Goal: Check status: Check status

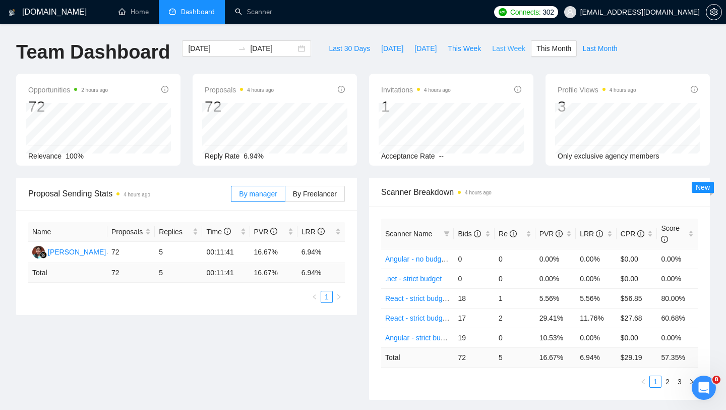
click at [504, 46] on span "Last Week" at bounding box center [508, 48] width 33 height 11
type input "[DATE]"
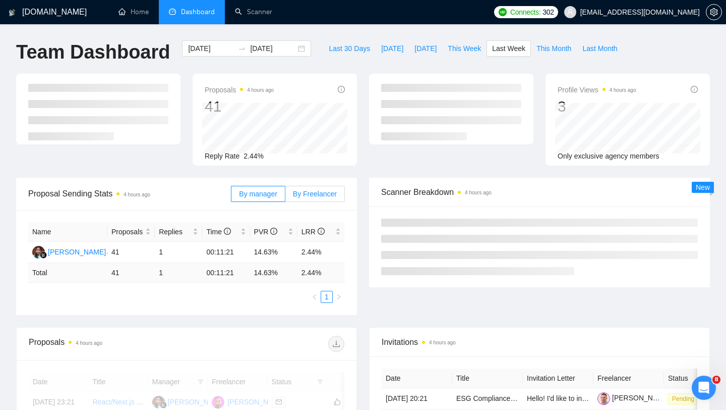
click at [310, 199] on label "By Freelancer" at bounding box center [315, 194] width 60 height 16
click at [285, 196] on input "By Freelancer" at bounding box center [285, 196] width 0 height 0
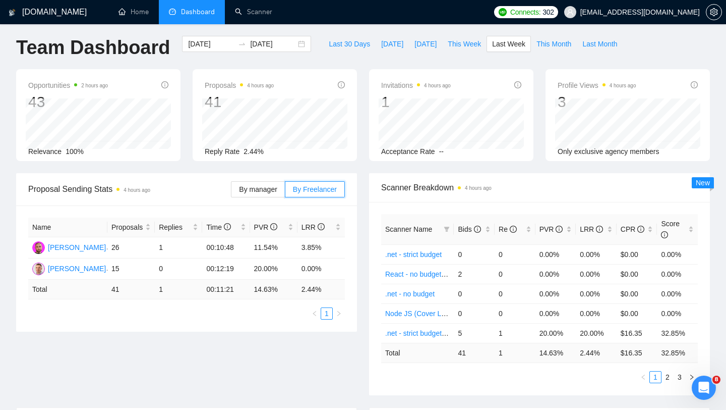
scroll to position [4, 0]
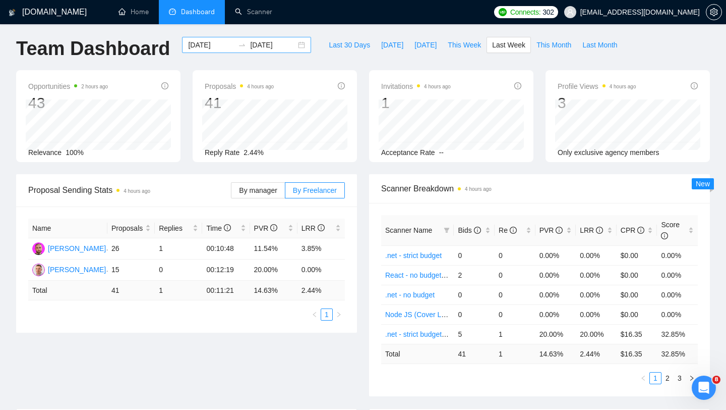
click at [294, 46] on div "[DATE] [DATE]" at bounding box center [246, 45] width 129 height 16
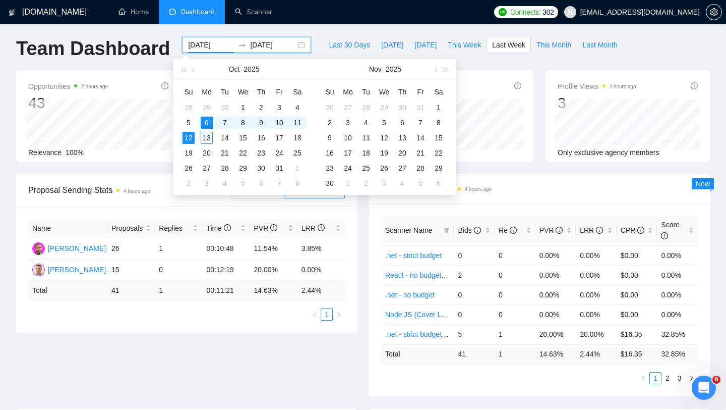
click at [294, 46] on div "[DATE] [DATE]" at bounding box center [246, 45] width 129 height 16
click at [188, 351] on div "Proposal Sending Stats 4 hours ago By manager By Freelancer Name Proposals Repl…" at bounding box center [363, 291] width 706 height 234
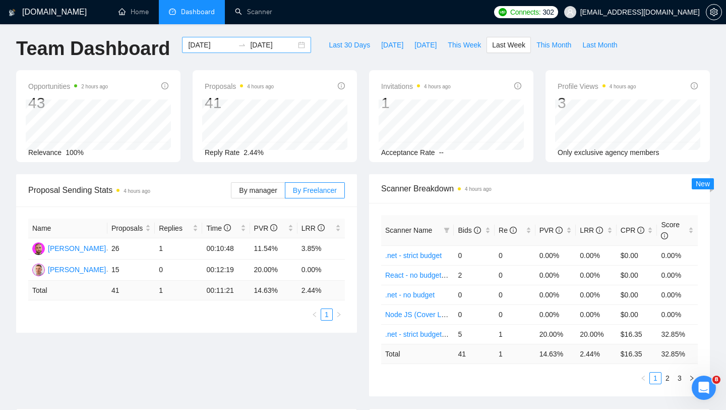
click at [220, 44] on input "[DATE]" at bounding box center [211, 44] width 46 height 11
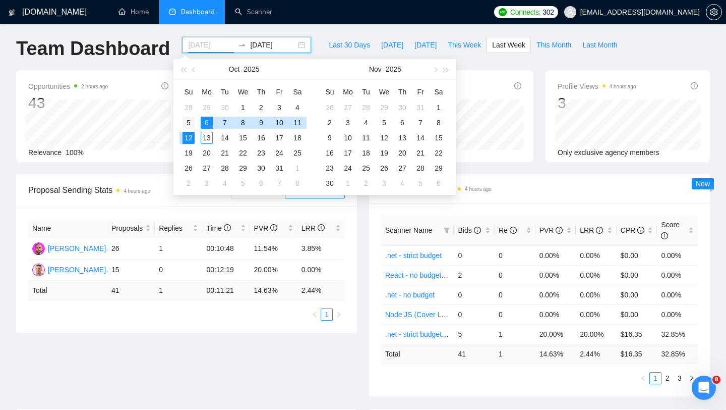
type input "[DATE]"
click at [188, 122] on div "5" at bounding box center [189, 123] width 12 height 12
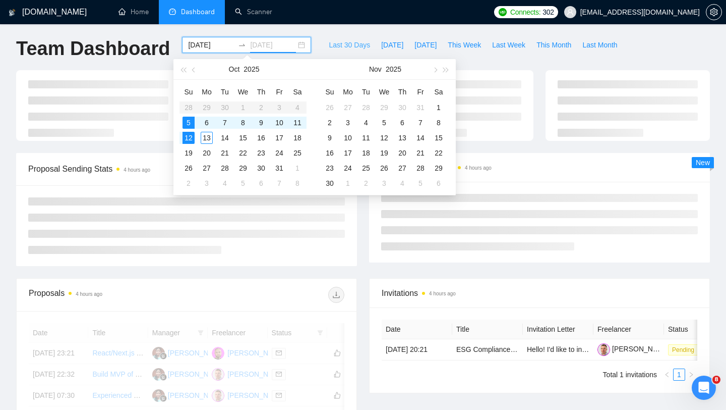
type input "[DATE]"
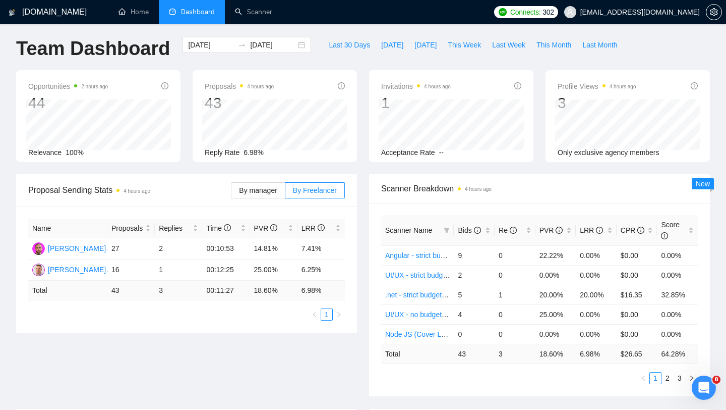
click at [305, 32] on div "[DOMAIN_NAME] Home Dashboard Scanner Connects: 302 [EMAIL_ADDRESS][DOMAIN_NAME]…" at bounding box center [363, 401] width 726 height 811
click at [250, 45] on input "[DATE]" at bounding box center [273, 44] width 46 height 11
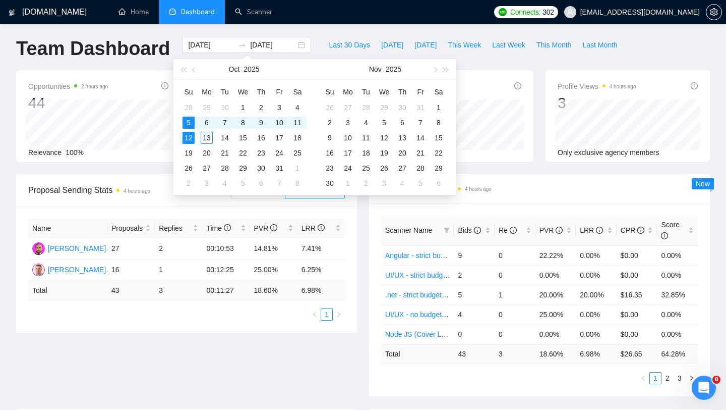
click at [268, 33] on div "[DOMAIN_NAME] Home Dashboard Scanner Connects: 302 [EMAIL_ADDRESS][DOMAIN_NAME]…" at bounding box center [363, 401] width 726 height 811
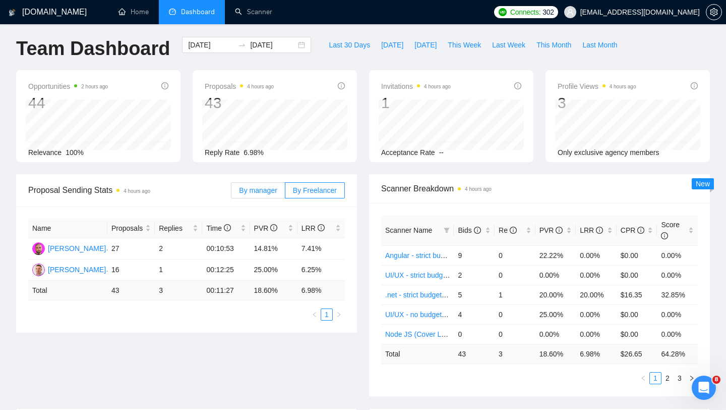
click at [253, 190] on span "By manager" at bounding box center [258, 190] width 38 height 8
click at [232, 193] on input "By manager" at bounding box center [232, 193] width 0 height 0
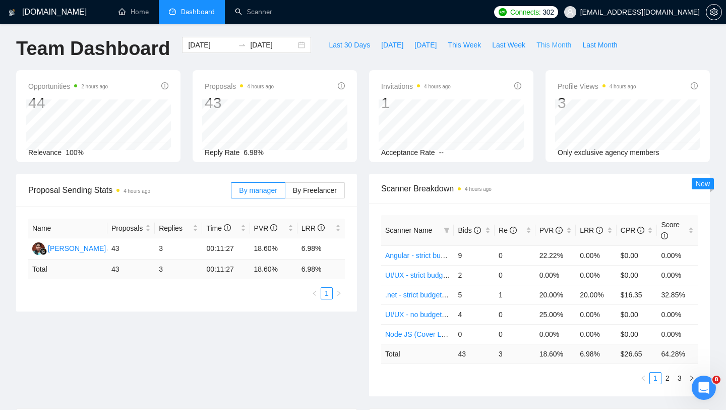
click at [553, 49] on span "This Month" at bounding box center [554, 44] width 35 height 11
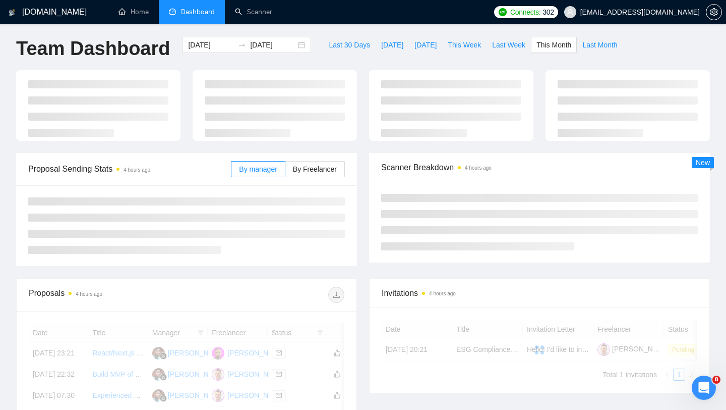
type input "[DATE]"
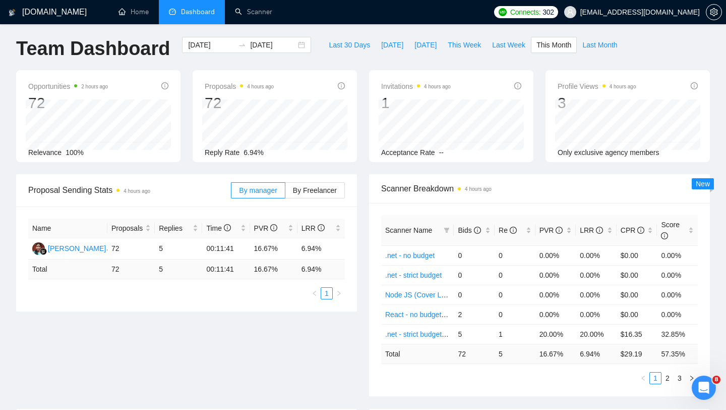
click at [278, 355] on div "Proposal Sending Stats 4 hours ago By manager By Freelancer Name Proposals Repl…" at bounding box center [363, 291] width 706 height 234
